Goal: Task Accomplishment & Management: Complete application form

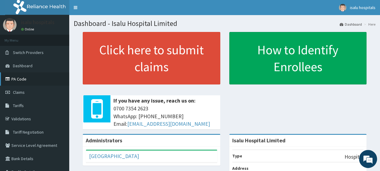
click at [33, 83] on link "PA Code" at bounding box center [34, 78] width 69 height 13
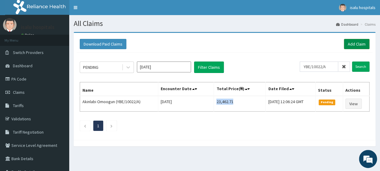
click at [356, 47] on link "Add Claim" at bounding box center [357, 44] width 26 height 10
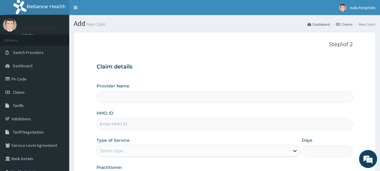
type input "Isalu Hospital Limited"
paste input "AEL/10099/B"
type input "AEL/10099/B"
click at [138, 150] on div "Select type" at bounding box center [193, 151] width 192 height 10
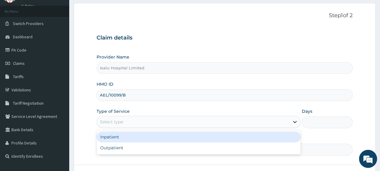
scroll to position [75, 0]
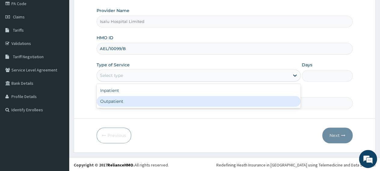
click at [127, 103] on div "Outpatient" at bounding box center [199, 101] width 204 height 11
type input "1"
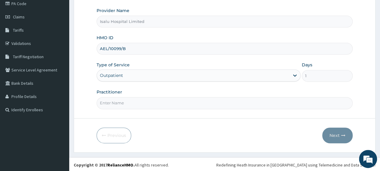
paste input "DR ODUNOWO"
type input "DR ODUNOWO"
click at [348, 137] on button "Next" at bounding box center [337, 135] width 30 height 16
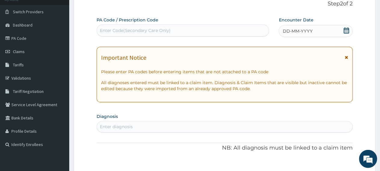
scroll to position [0, 0]
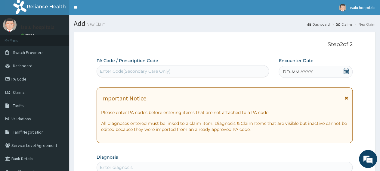
click at [171, 68] on div "Enter Code(Secondary Care Only)" at bounding box center [183, 71] width 172 height 10
paste input "PA/781D09"
type input "PA/781D09"
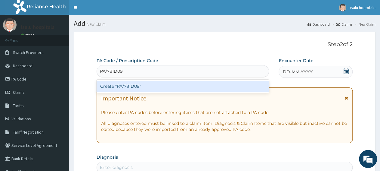
click at [174, 89] on div "Create "PA/781D09"" at bounding box center [183, 86] width 172 height 11
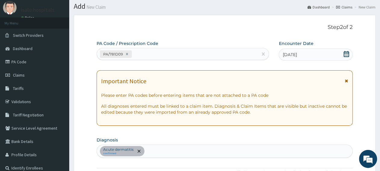
scroll to position [8, 0]
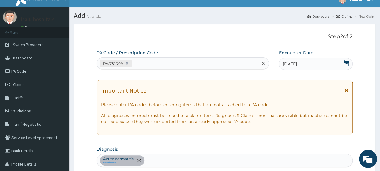
click at [189, 66] on div "PA/781D09" at bounding box center [177, 63] width 161 height 10
paste input "PA/EF7860"
type input "PA/EF7860"
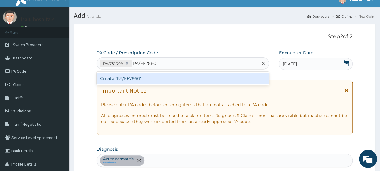
click at [190, 78] on div "Create "PA/EF7860"" at bounding box center [183, 78] width 172 height 11
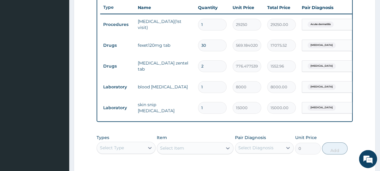
scroll to position [247, 0]
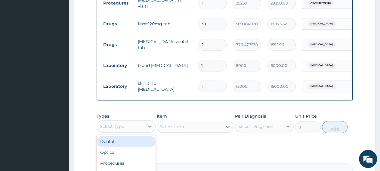
click at [127, 131] on div "Select Type" at bounding box center [121, 126] width 48 height 10
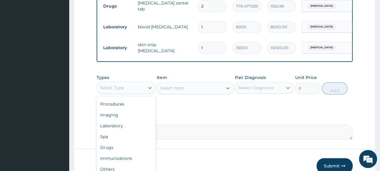
scroll to position [310, 0]
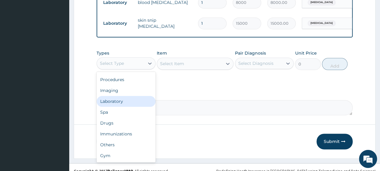
click at [131, 106] on div "Laboratory" at bounding box center [126, 101] width 59 height 11
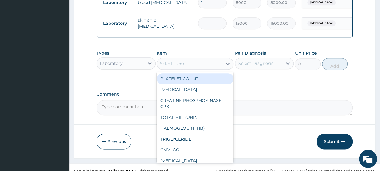
click at [193, 69] on div "Select Item" at bounding box center [189, 64] width 65 height 10
paste input "SKIN SNIP FOR MICROFILARIA"
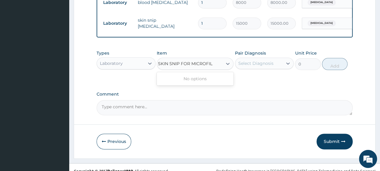
scroll to position [0, 0]
type input "SKIN SNIP"
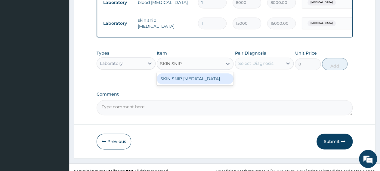
click at [218, 84] on div "SKIN SNIP MICROFILARIA" at bounding box center [195, 78] width 77 height 11
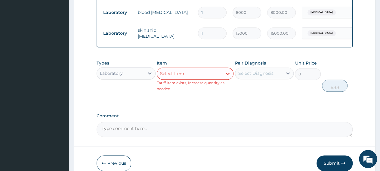
scroll to position [303, 0]
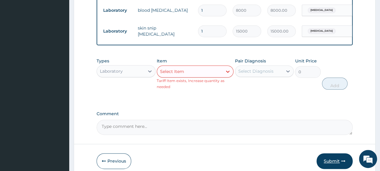
click at [338, 163] on button "Submit" at bounding box center [335, 161] width 36 height 16
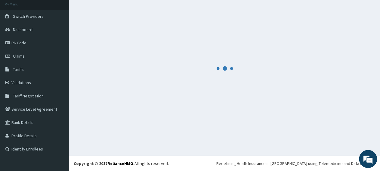
scroll to position [36, 0]
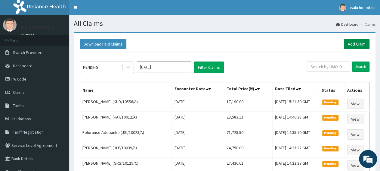
click at [353, 43] on link "Add Claim" at bounding box center [357, 44] width 26 height 10
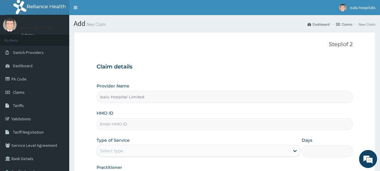
type input "Isalu Hospital Limited"
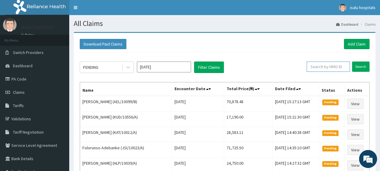
paste input "AEL/10099/B"
type input "AEL/10099/B"
click at [363, 69] on input "Search" at bounding box center [360, 66] width 17 height 10
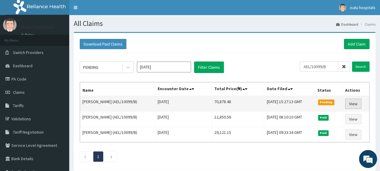
click at [357, 103] on link "View" at bounding box center [353, 103] width 16 height 10
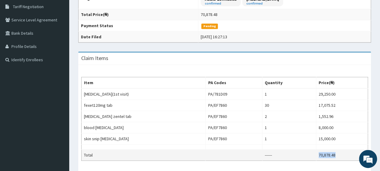
drag, startPoint x: 312, startPoint y: 153, endPoint x: 337, endPoint y: 152, distance: 24.7
click at [339, 152] on tr "Total ------ 70,878.48" at bounding box center [225, 154] width 287 height 11
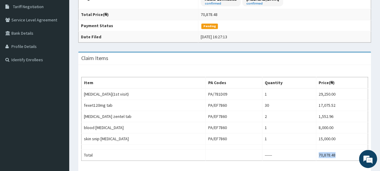
copy tr "70,878.48"
